Goal: Transaction & Acquisition: Purchase product/service

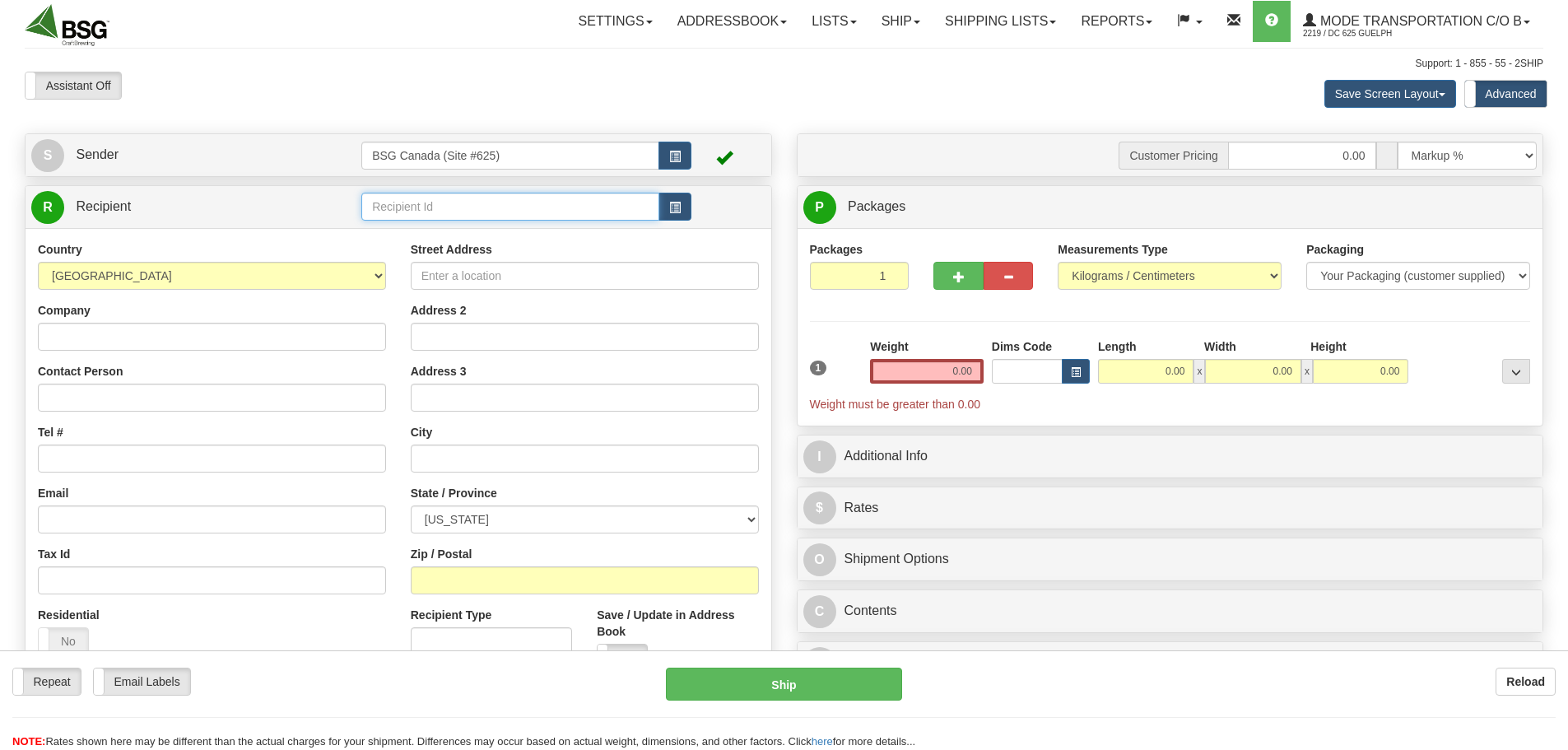
click at [452, 208] on input "text" at bounding box center [510, 206] width 298 height 28
click at [470, 230] on div "TRESTLE BREWING COMPANY" at bounding box center [507, 231] width 283 height 18
type input "TRESTLE BREWING COMPANY"
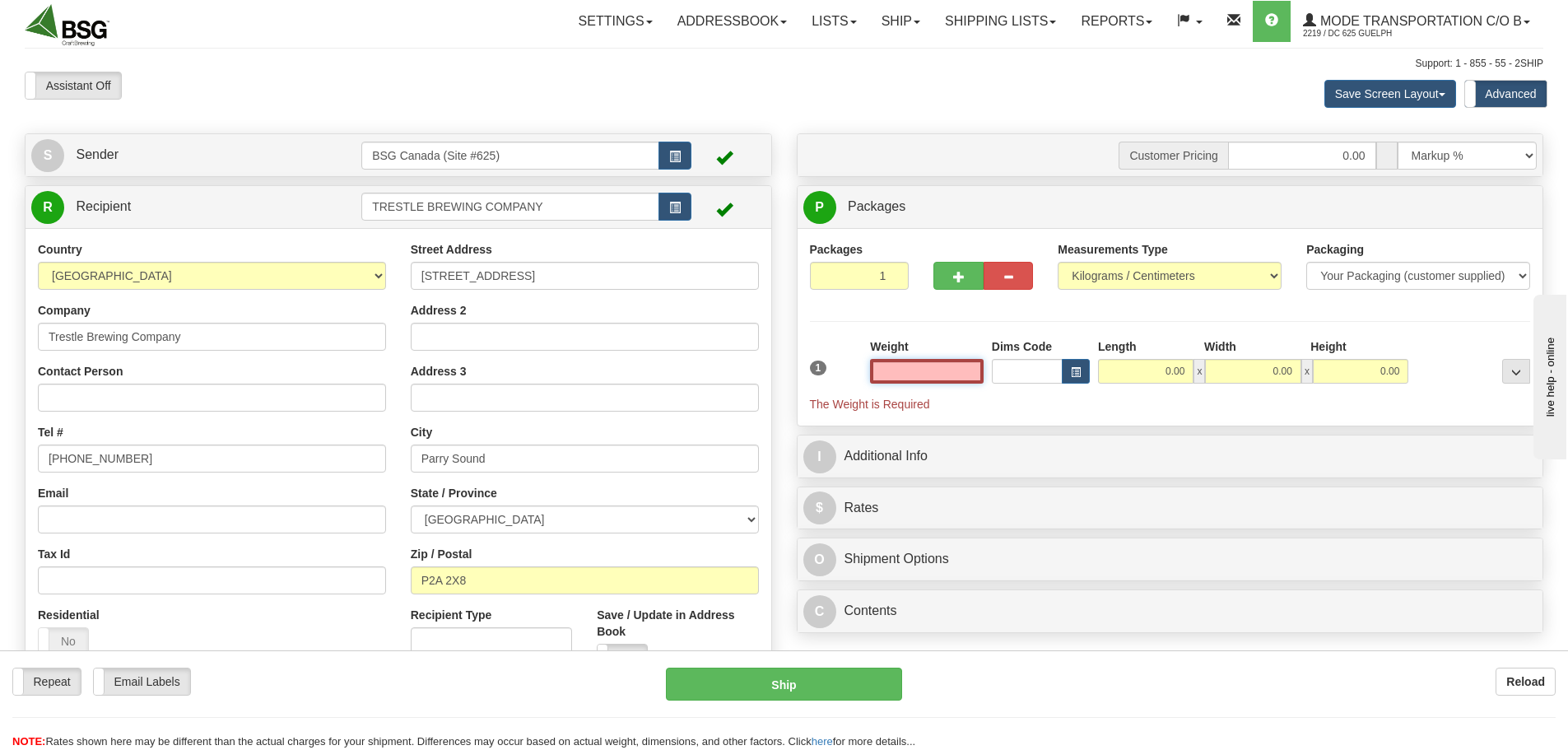
paste input "25.6971"
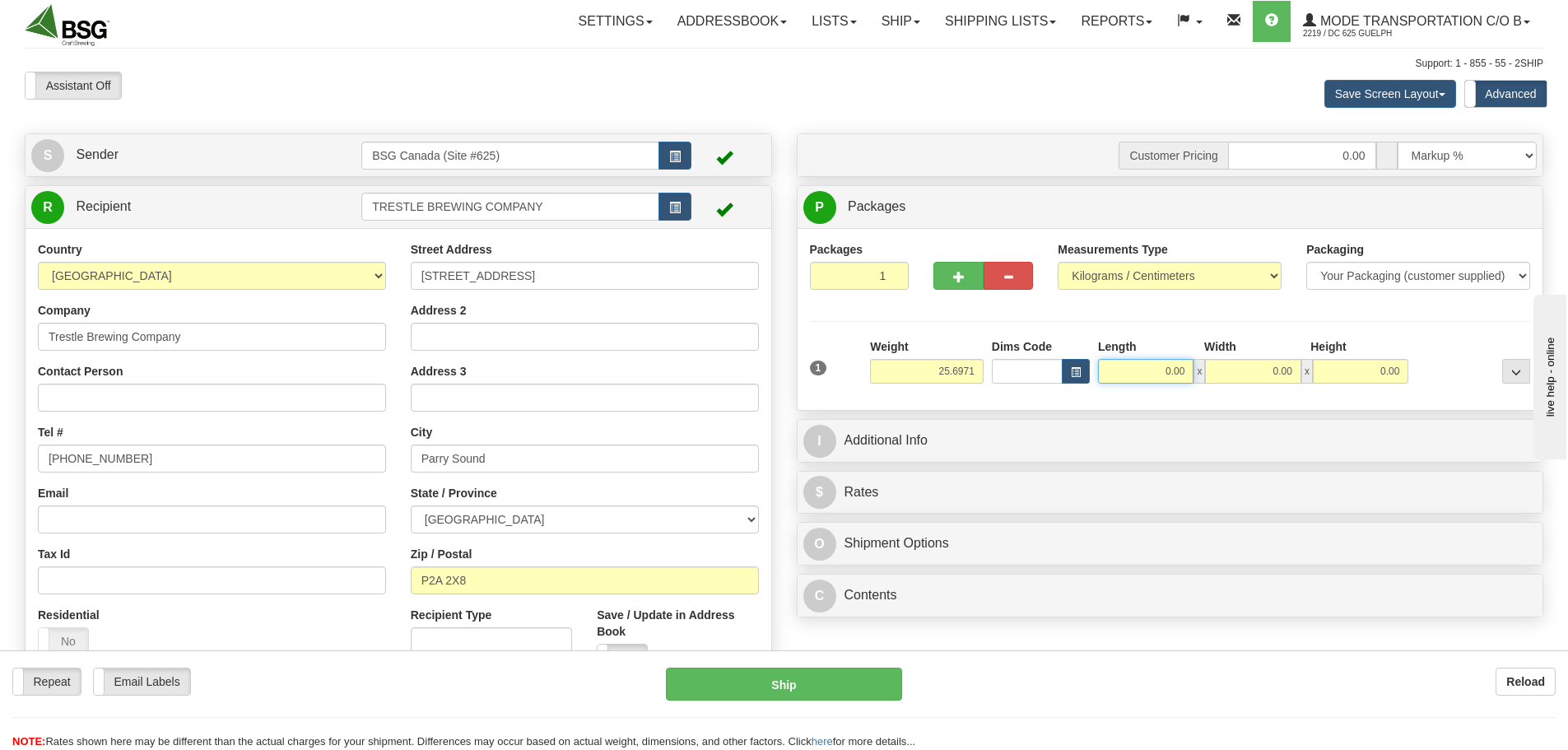
type input "25.70"
click at [1131, 379] on input "0.00" at bounding box center [1146, 371] width 96 height 25
type input "15.00"
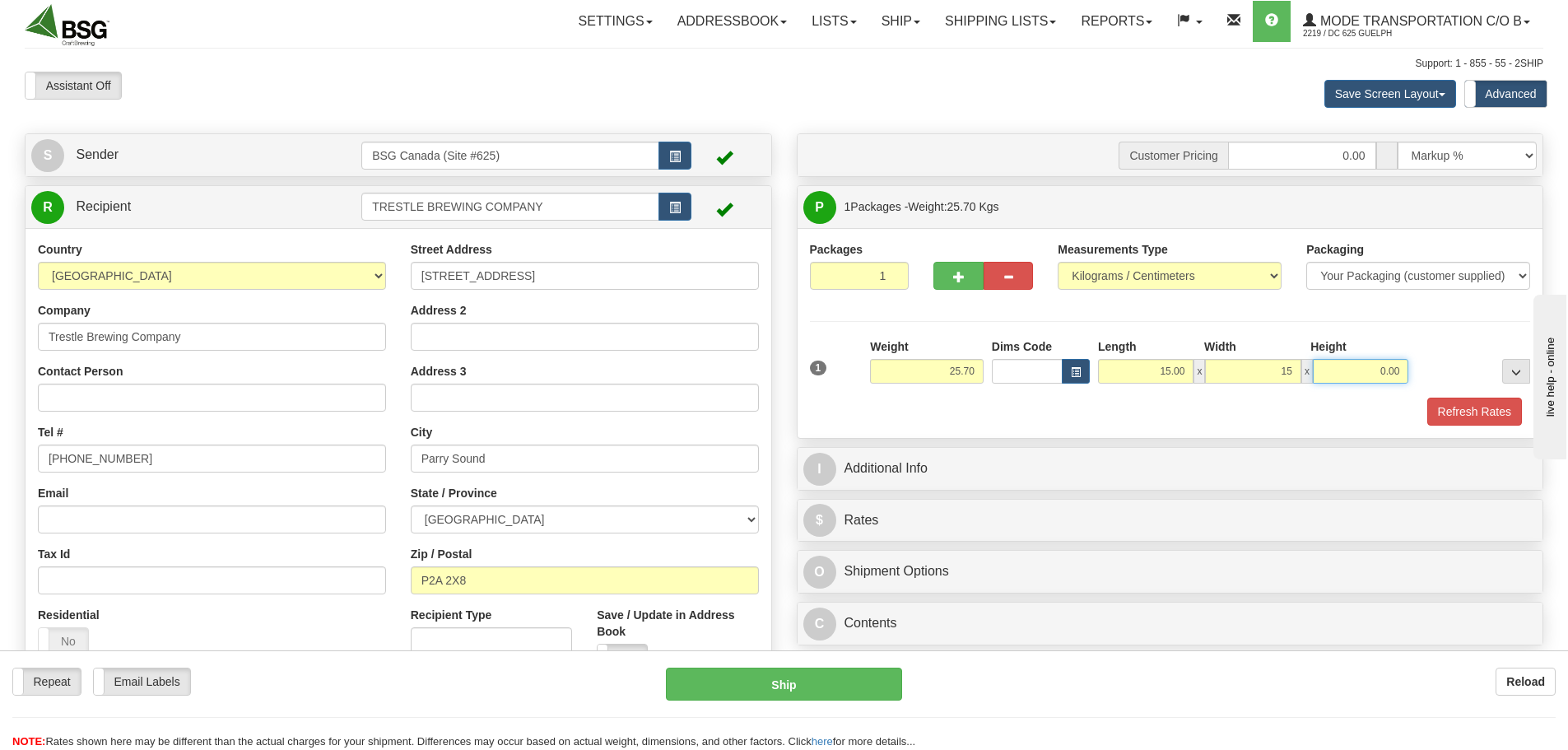
type input "15.00"
click at [1472, 411] on button "Refresh Rates" at bounding box center [1474, 411] width 95 height 28
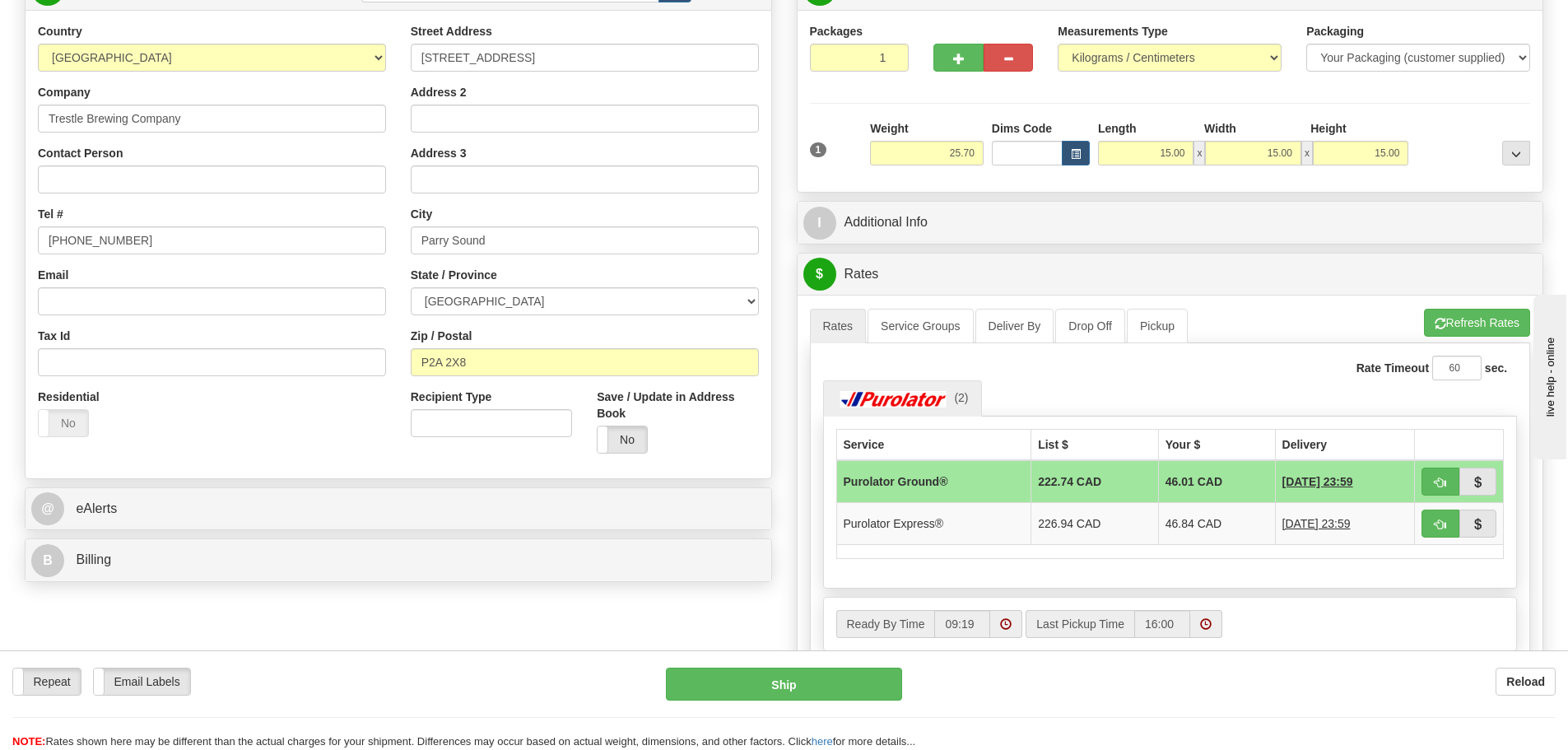
scroll to position [247, 0]
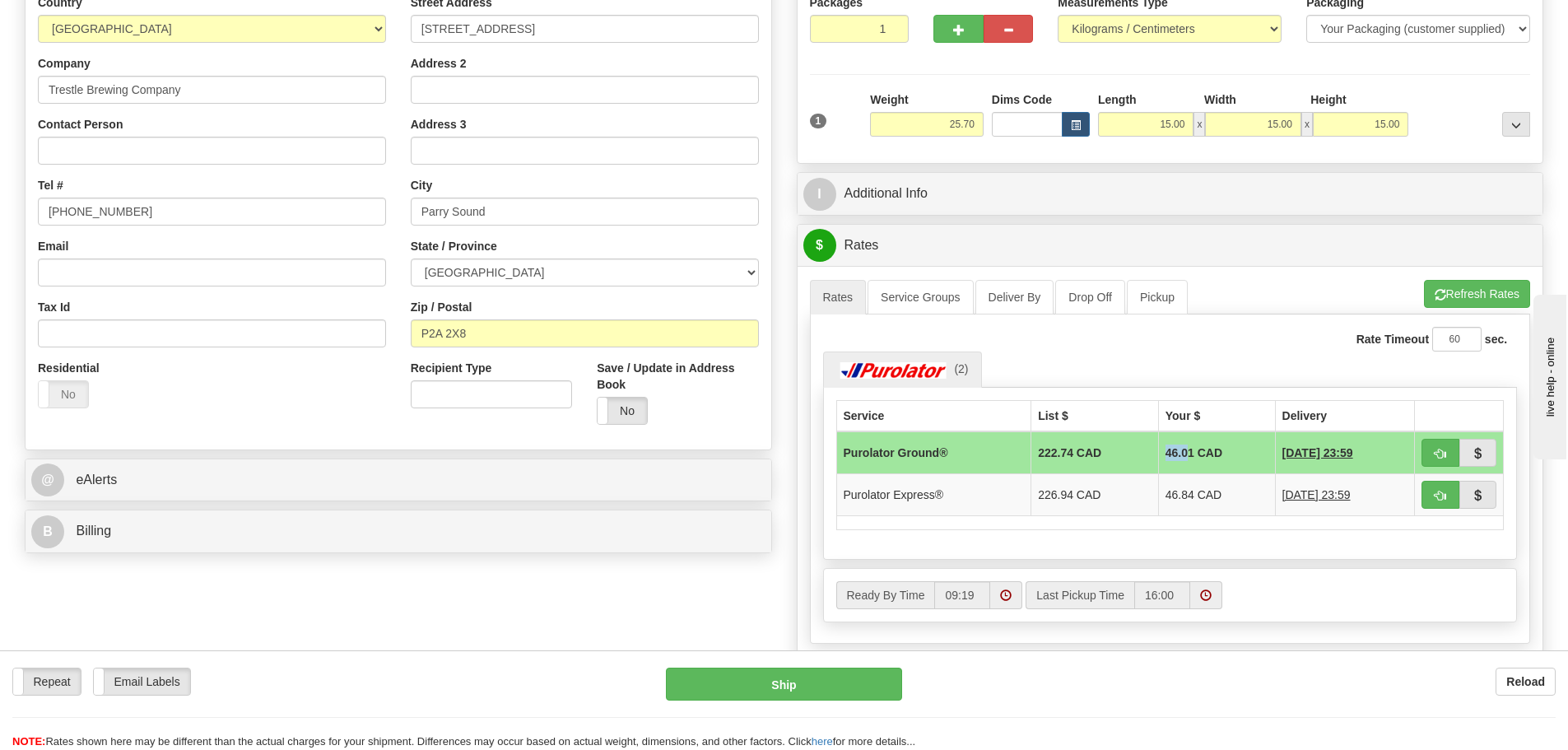
drag, startPoint x: 1147, startPoint y: 451, endPoint x: 1173, endPoint y: 451, distance: 26.0
click at [1173, 451] on td "46.01 CAD" at bounding box center [1216, 452] width 117 height 43
drag, startPoint x: 1180, startPoint y: 453, endPoint x: 1150, endPoint y: 453, distance: 30.0
click at [1158, 453] on td "46.01 CAD" at bounding box center [1216, 452] width 117 height 43
copy td "46.01"
